Goal: Navigation & Orientation: Find specific page/section

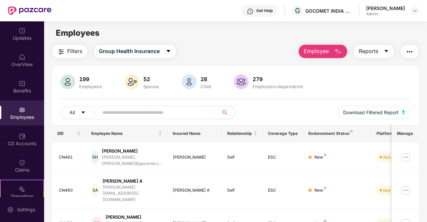
scroll to position [45, 0]
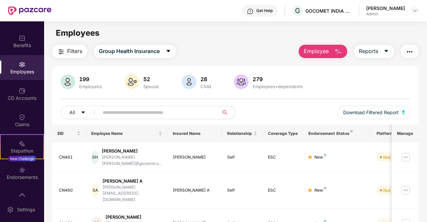
click at [130, 13] on div "Get Help G GOCOMET INDIA PRIVATE LIMITED [PERSON_NAME]" at bounding box center [234, 10] width 367 height 21
click at [214, 45] on div "Filters Group Health Insurance Employee Reports" at bounding box center [235, 51] width 366 height 13
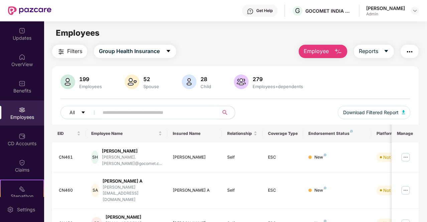
click at [191, 18] on div "Get Help G GOCOMET INDIA PRIVATE LIMITED [PERSON_NAME]" at bounding box center [234, 10] width 367 height 21
click at [412, 12] on img at bounding box center [414, 10] width 5 height 5
